Goal: Task Accomplishment & Management: Manage account settings

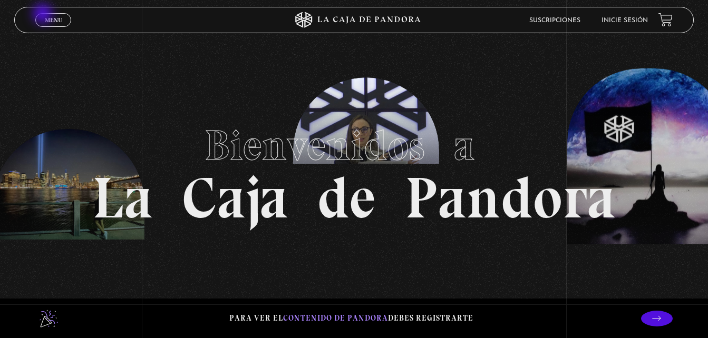
click at [44, 15] on link "Menu Cerrar" at bounding box center [53, 20] width 36 height 14
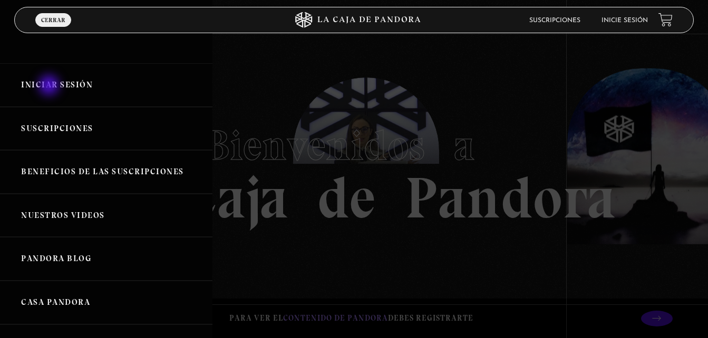
click at [50, 86] on link "Iniciar Sesión" at bounding box center [106, 85] width 212 height 44
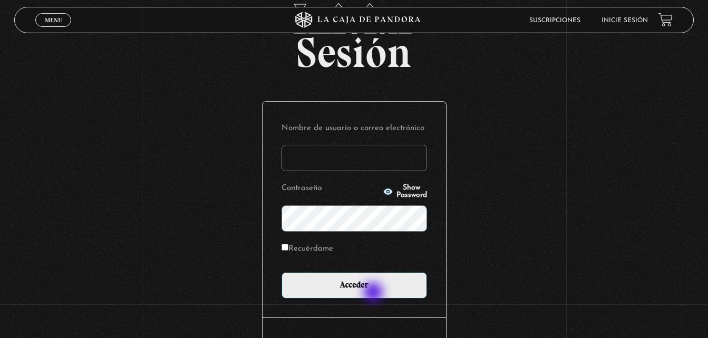
scroll to position [125, 0]
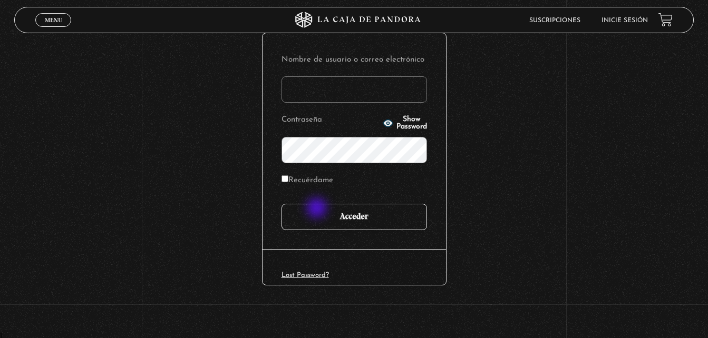
type input "[EMAIL_ADDRESS][DOMAIN_NAME]"
click at [318, 209] on input "Acceder" at bounding box center [355, 217] width 146 height 26
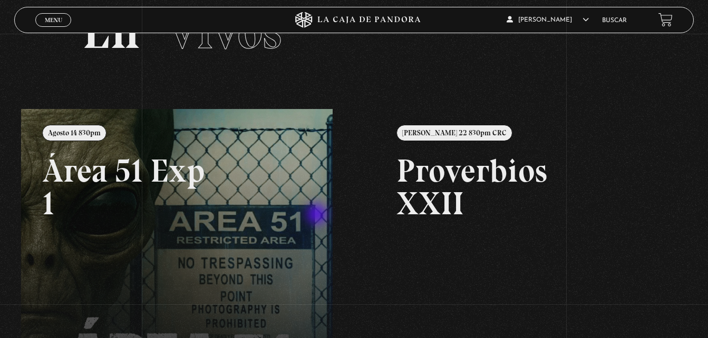
scroll to position [105, 0]
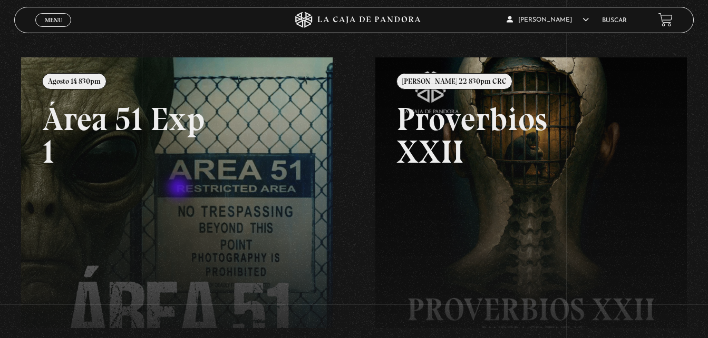
click at [180, 189] on link at bounding box center [375, 226] width 708 height 338
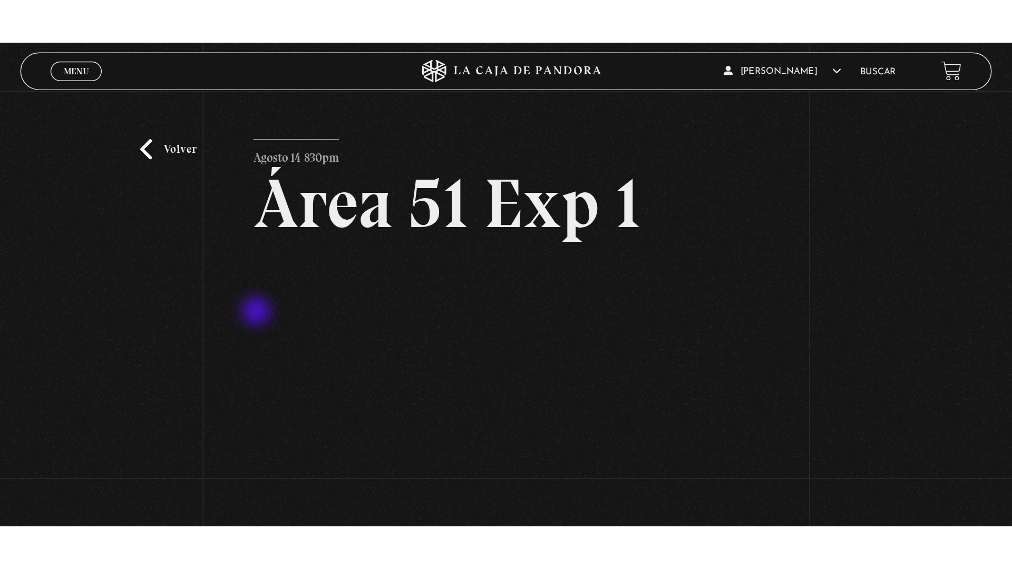
scroll to position [53, 0]
